Goal: Entertainment & Leisure: Consume media (video, audio)

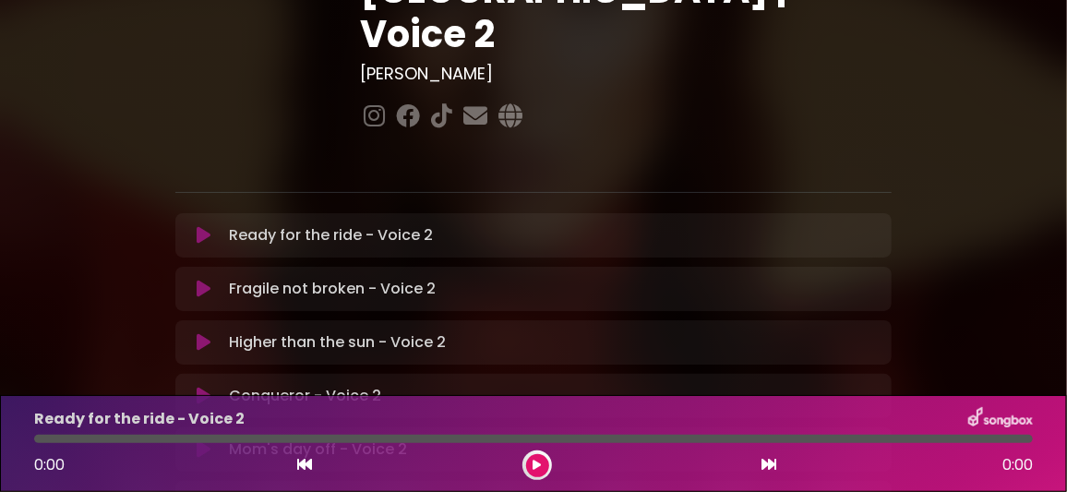
scroll to position [368, 0]
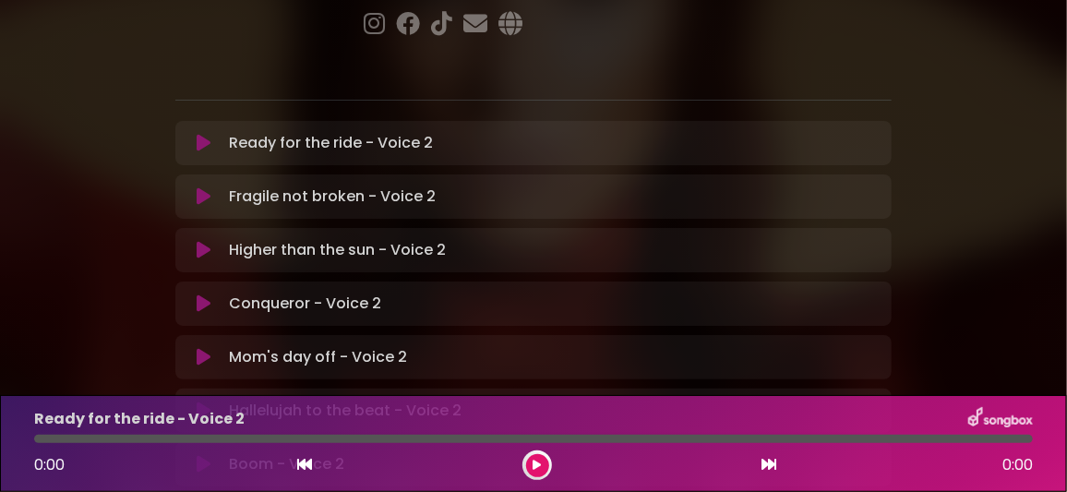
click at [205, 455] on icon at bounding box center [204, 464] width 14 height 18
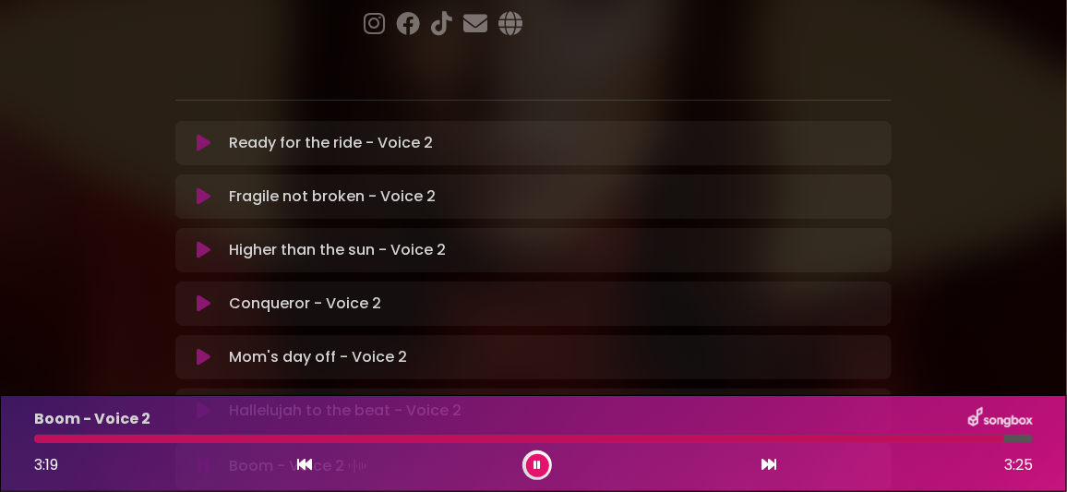
click at [540, 465] on icon at bounding box center [536, 465] width 7 height 11
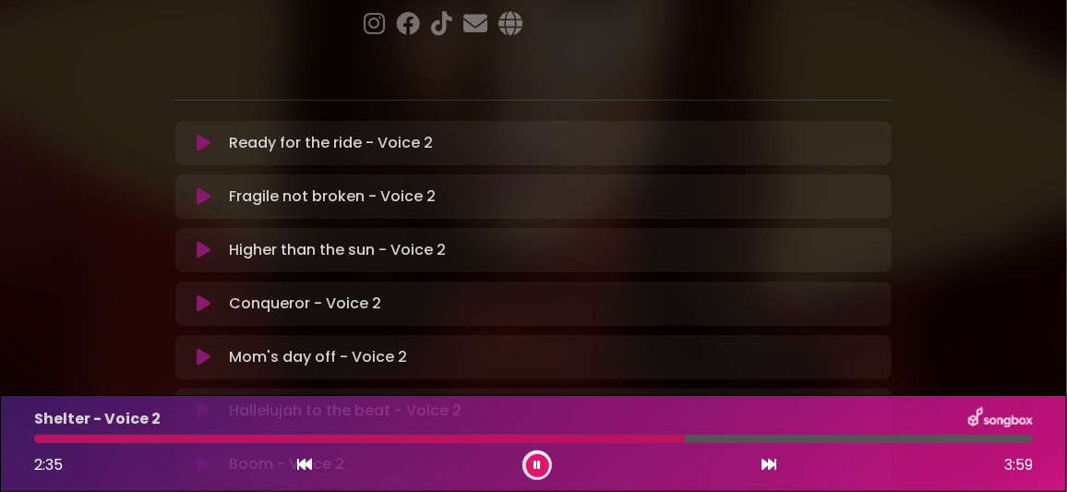
click at [806, 437] on div at bounding box center [533, 439] width 999 height 8
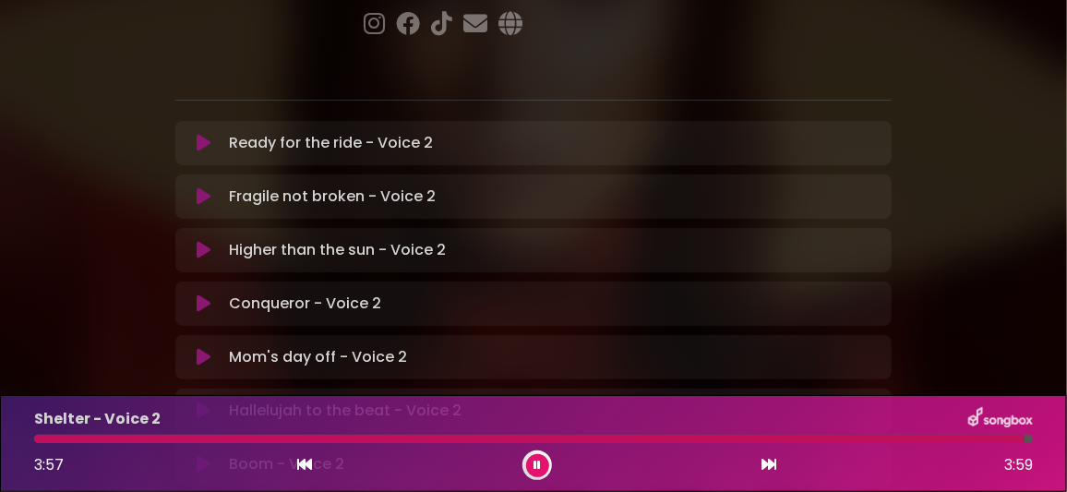
click at [533, 465] on icon at bounding box center [536, 465] width 7 height 11
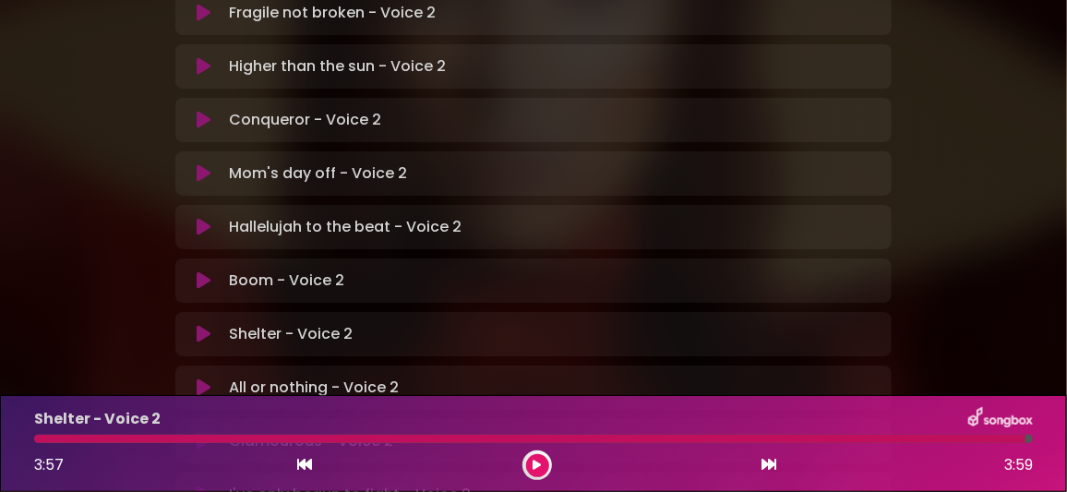
scroll to position [553, 0]
click at [200, 377] on icon at bounding box center [204, 386] width 14 height 18
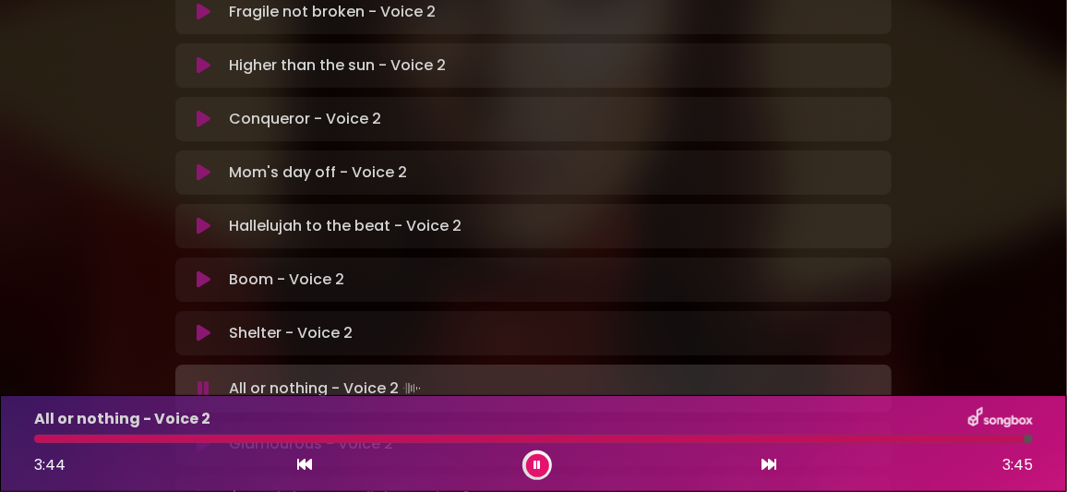
click at [537, 466] on icon at bounding box center [536, 465] width 7 height 11
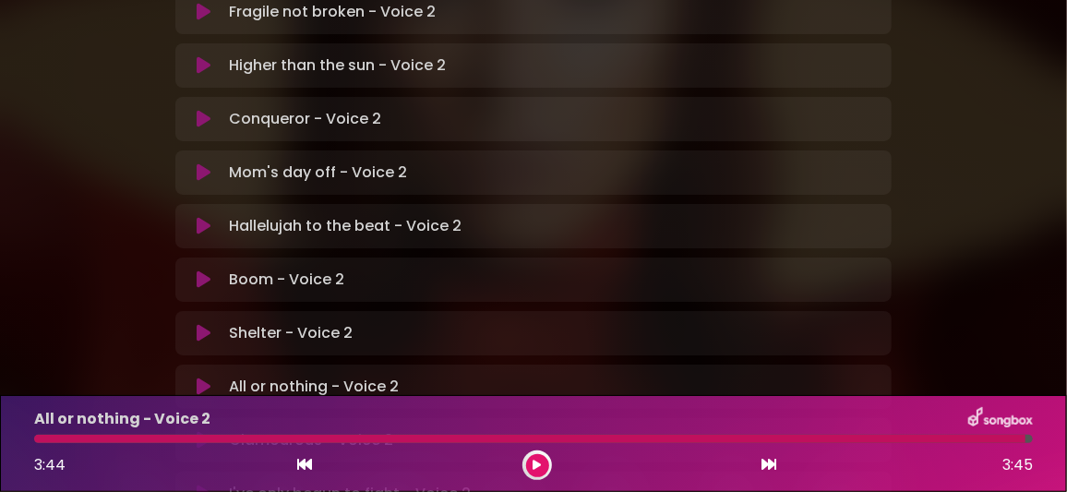
click at [204, 431] on icon at bounding box center [204, 440] width 14 height 18
click at [534, 457] on button at bounding box center [537, 465] width 23 height 23
click at [242, 439] on div at bounding box center [504, 439] width 940 height 8
click at [538, 461] on icon at bounding box center [537, 465] width 8 height 11
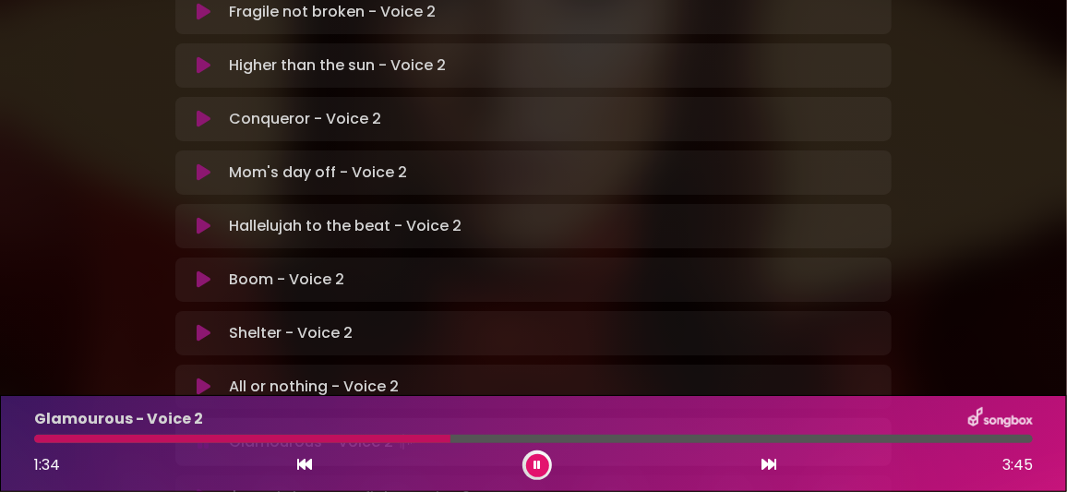
click at [549, 438] on div at bounding box center [533, 439] width 999 height 8
click at [533, 435] on div at bounding box center [341, 439] width 614 height 8
click at [538, 462] on icon at bounding box center [536, 465] width 7 height 11
click at [206, 485] on icon at bounding box center [204, 494] width 14 height 18
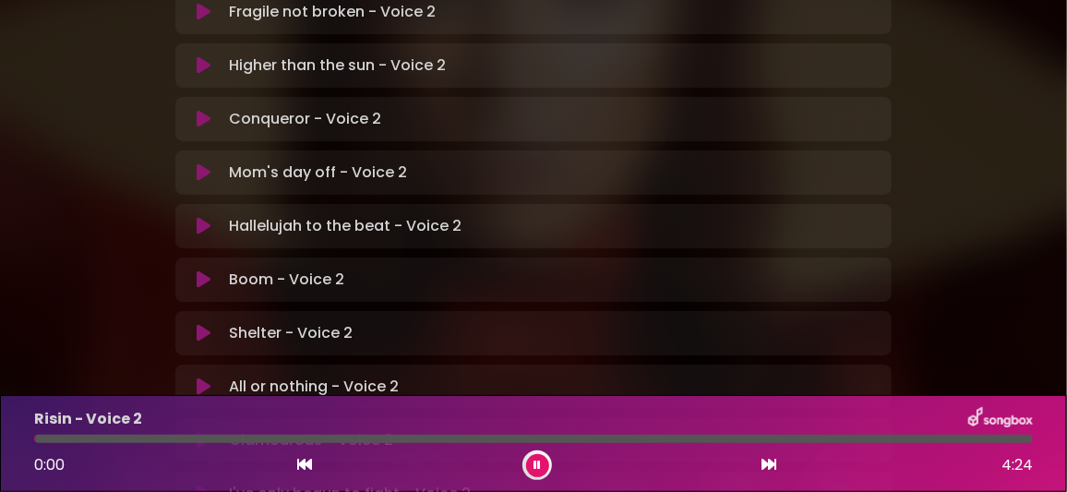
click at [199, 431] on icon at bounding box center [204, 440] width 14 height 18
click at [202, 488] on icon at bounding box center [204, 497] width 14 height 18
click at [538, 465] on icon at bounding box center [538, 465] width 12 height 13
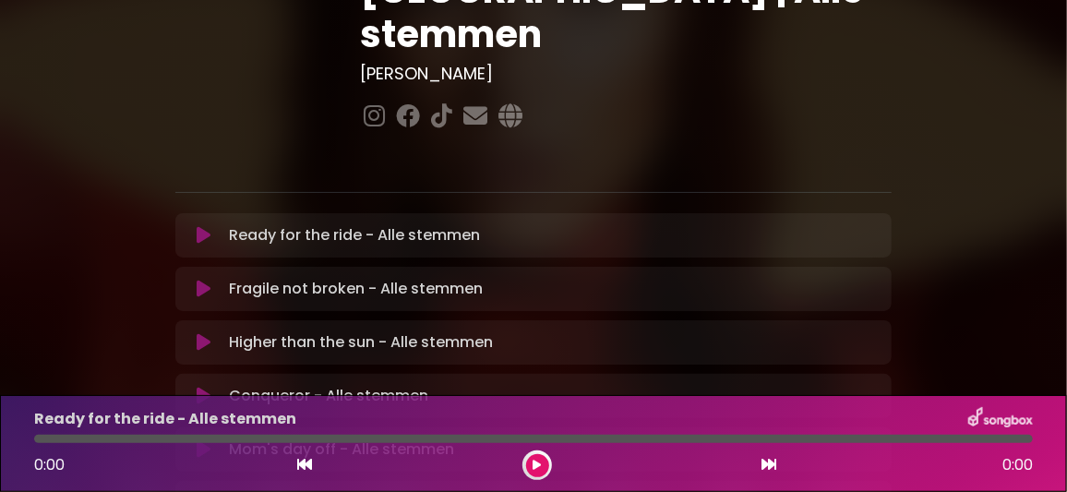
scroll to position [368, 0]
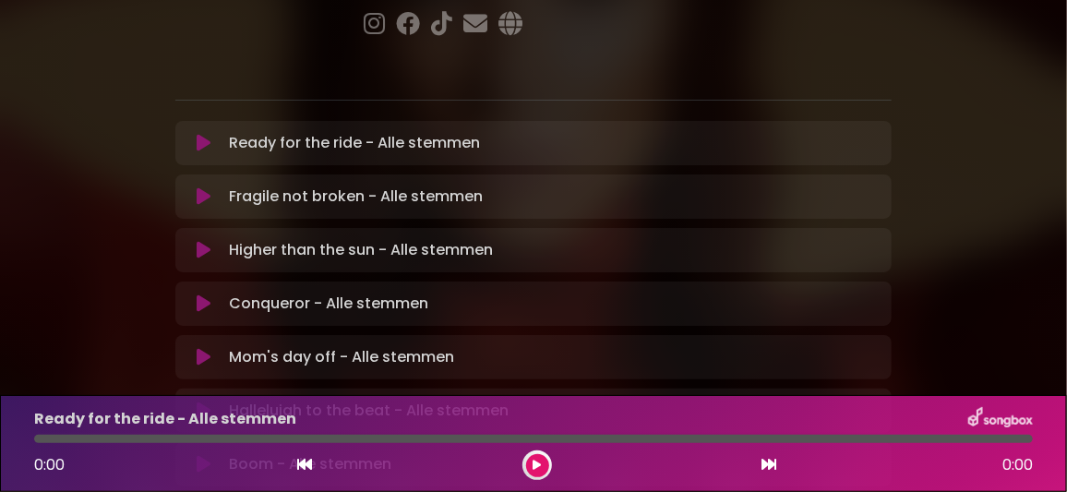
click at [200, 455] on icon at bounding box center [204, 464] width 14 height 18
click at [717, 421] on div "Boom - Alle stemmen" at bounding box center [533, 419] width 1021 height 24
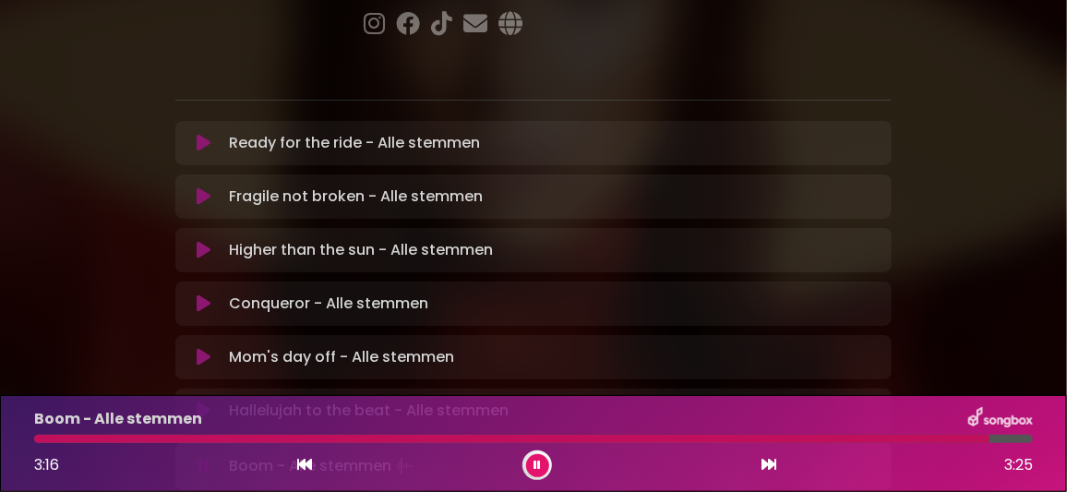
click at [533, 462] on icon at bounding box center [536, 465] width 7 height 11
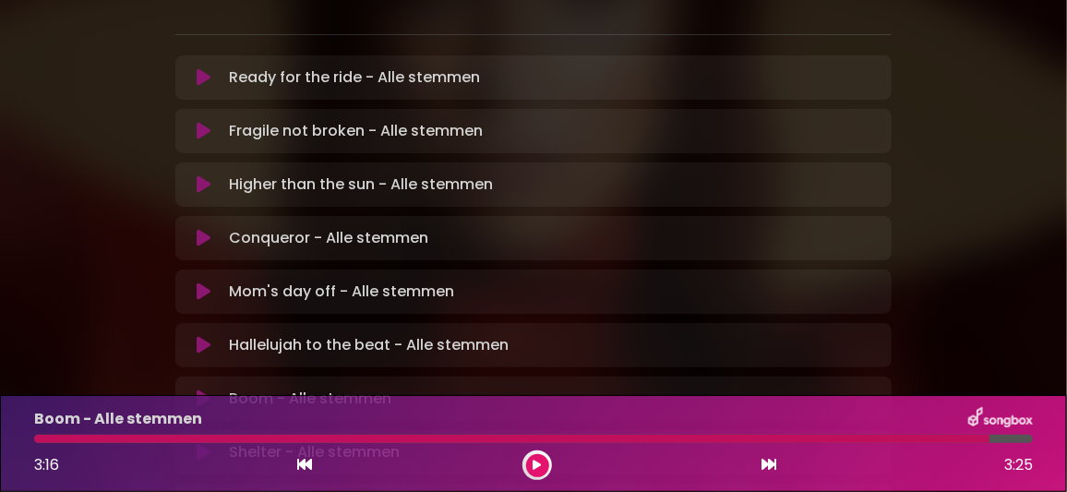
scroll to position [461, 0]
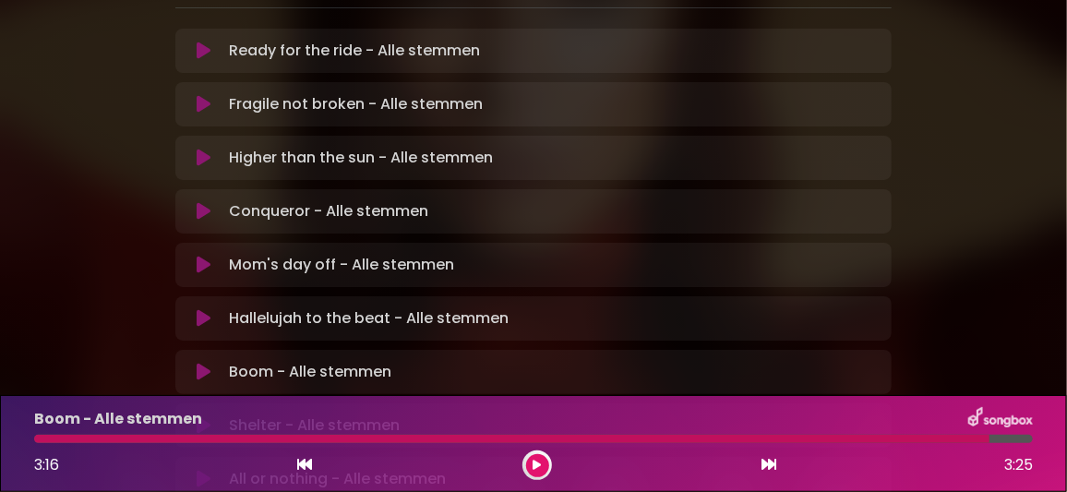
click at [201, 416] on icon at bounding box center [204, 425] width 14 height 18
click at [828, 438] on div at bounding box center [533, 439] width 999 height 8
click at [533, 467] on button at bounding box center [537, 465] width 23 height 23
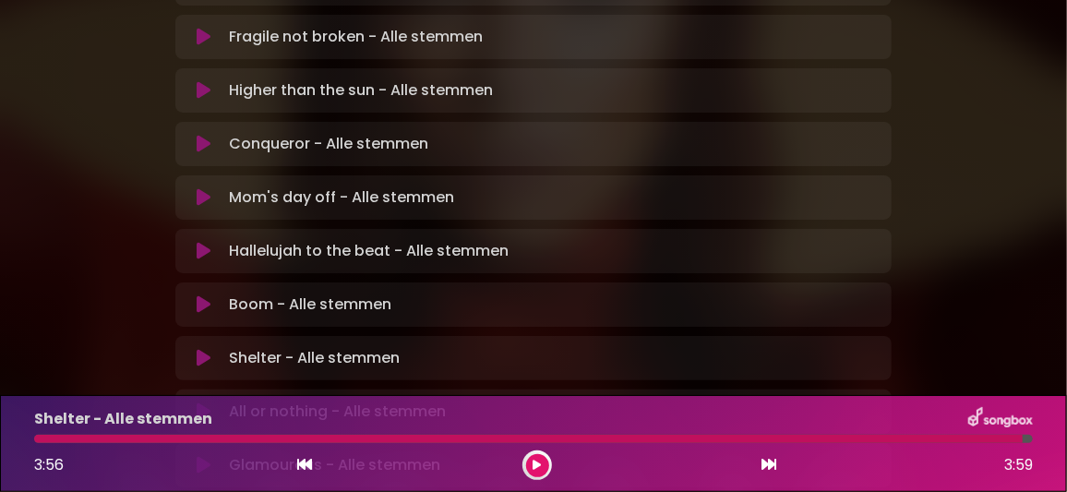
scroll to position [553, 0]
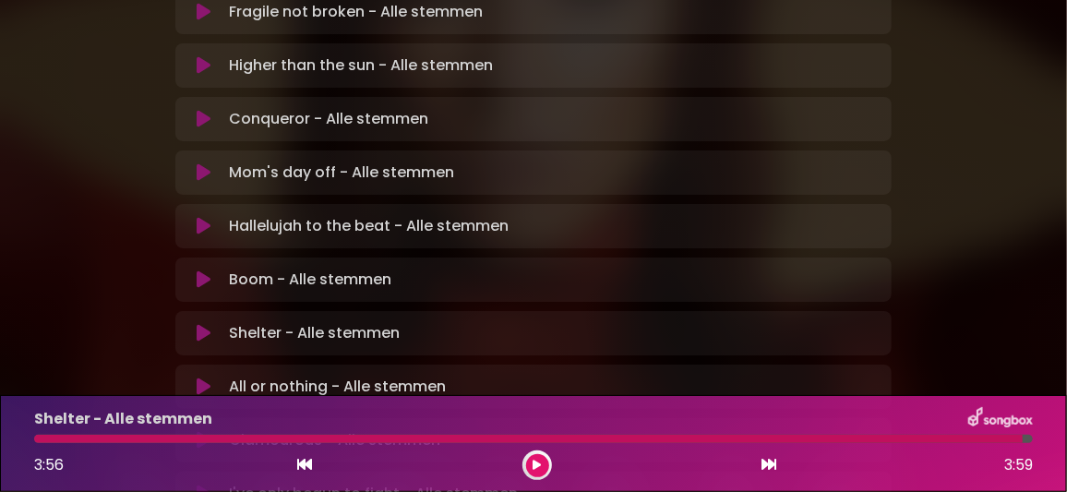
click at [208, 377] on icon at bounding box center [204, 386] width 14 height 18
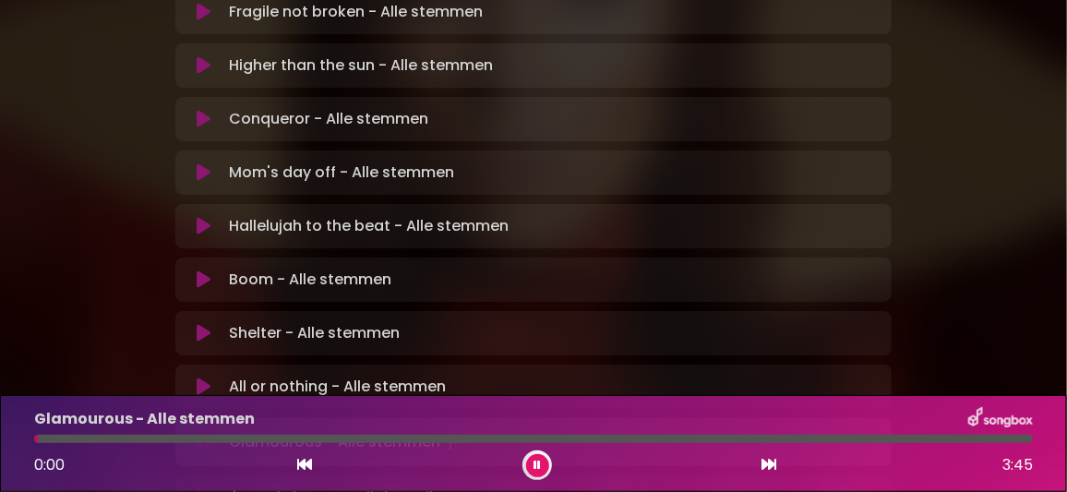
click at [537, 463] on icon at bounding box center [536, 465] width 7 height 11
click at [201, 431] on icon at bounding box center [204, 440] width 14 height 18
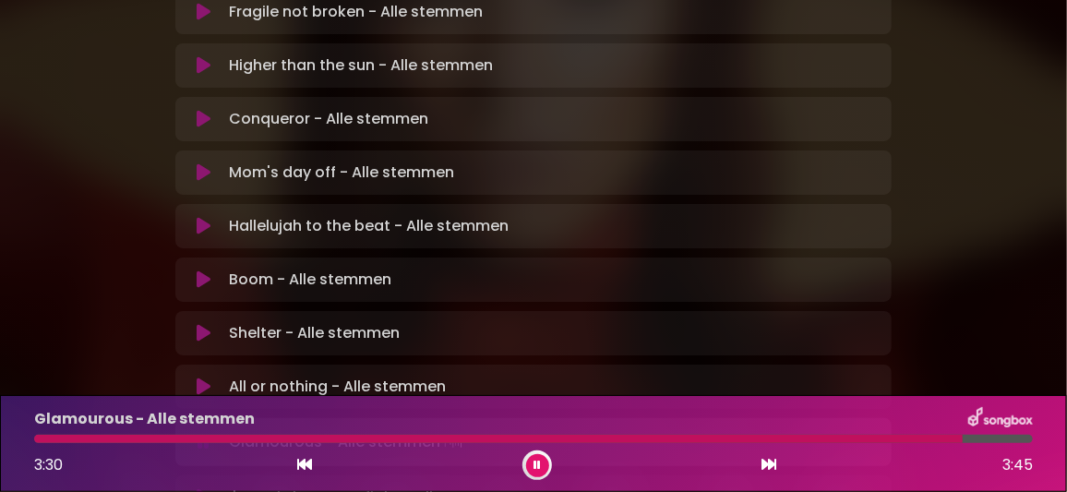
click at [535, 461] on icon at bounding box center [536, 465] width 7 height 11
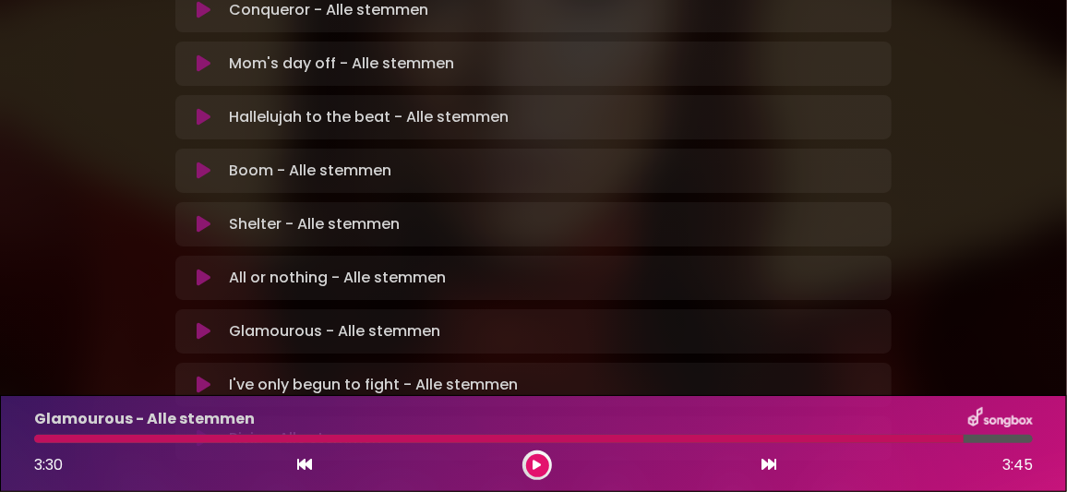
scroll to position [711, 0]
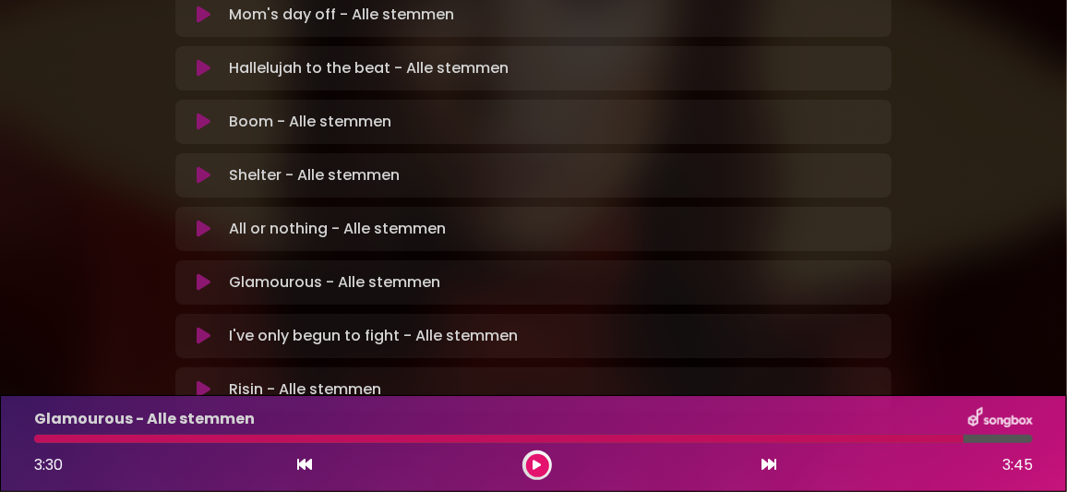
click at [203, 327] on icon at bounding box center [204, 336] width 14 height 18
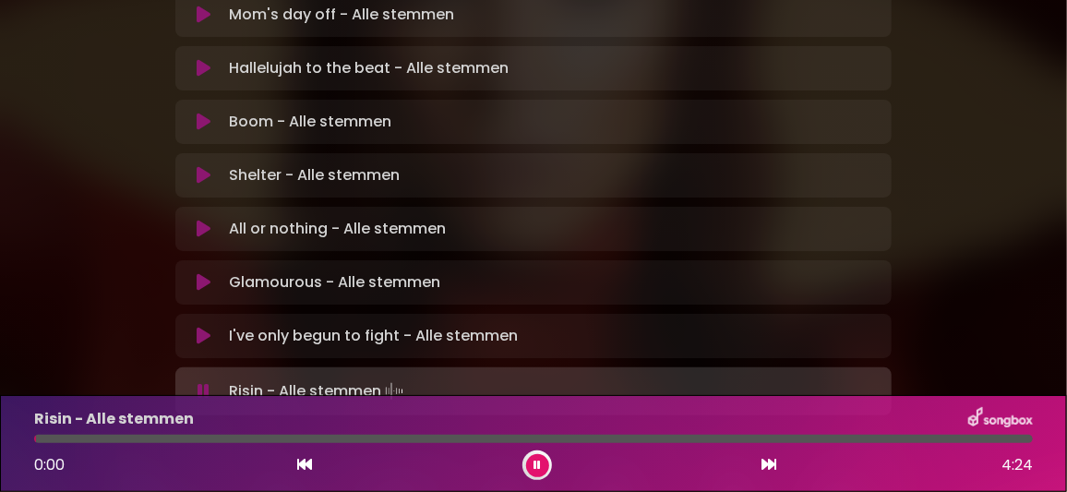
click at [537, 462] on icon at bounding box center [536, 465] width 7 height 11
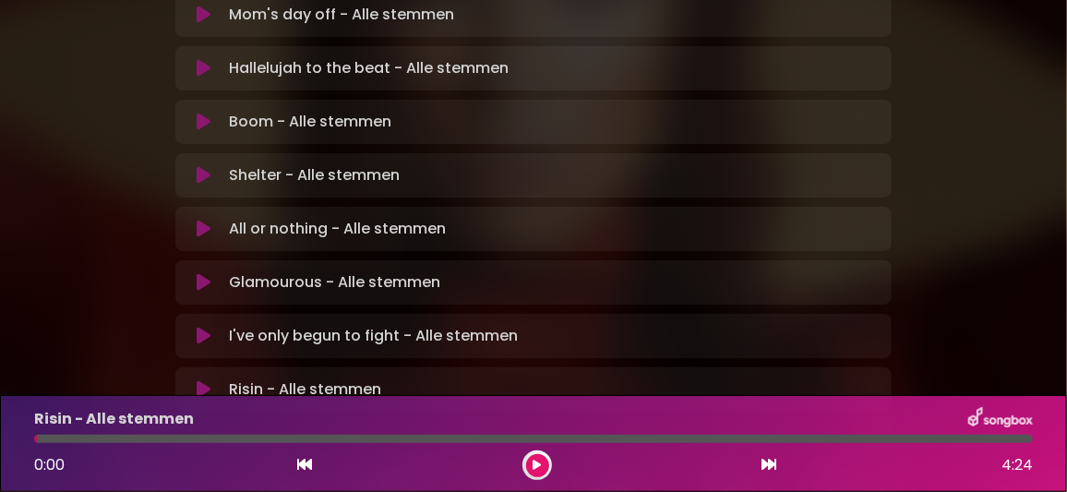
click at [306, 378] on p "Risin - Alle stemmen Loading Track..." at bounding box center [305, 389] width 152 height 22
click at [202, 380] on icon at bounding box center [204, 389] width 14 height 18
